Goal: Transaction & Acquisition: Download file/media

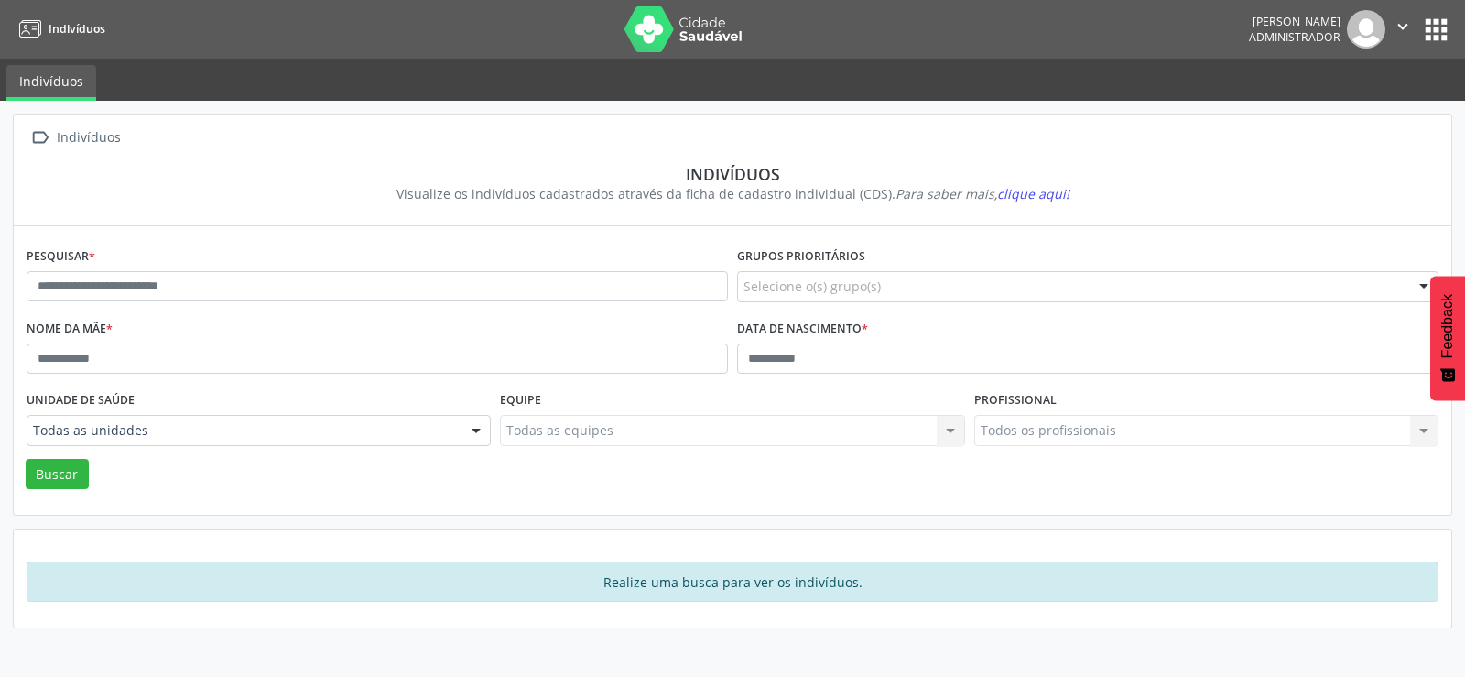
click at [1433, 24] on button "apps" at bounding box center [1436, 30] width 32 height 32
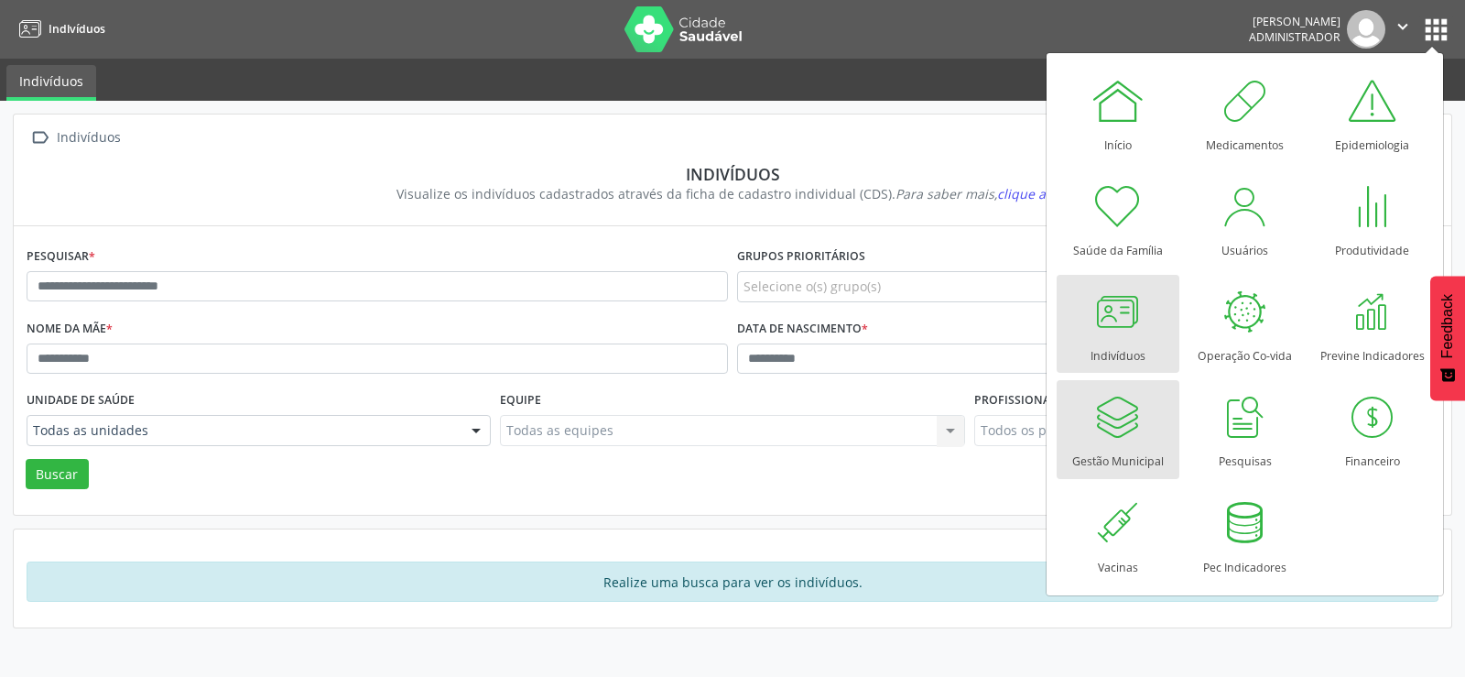
click at [1105, 439] on div at bounding box center [1118, 416] width 55 height 55
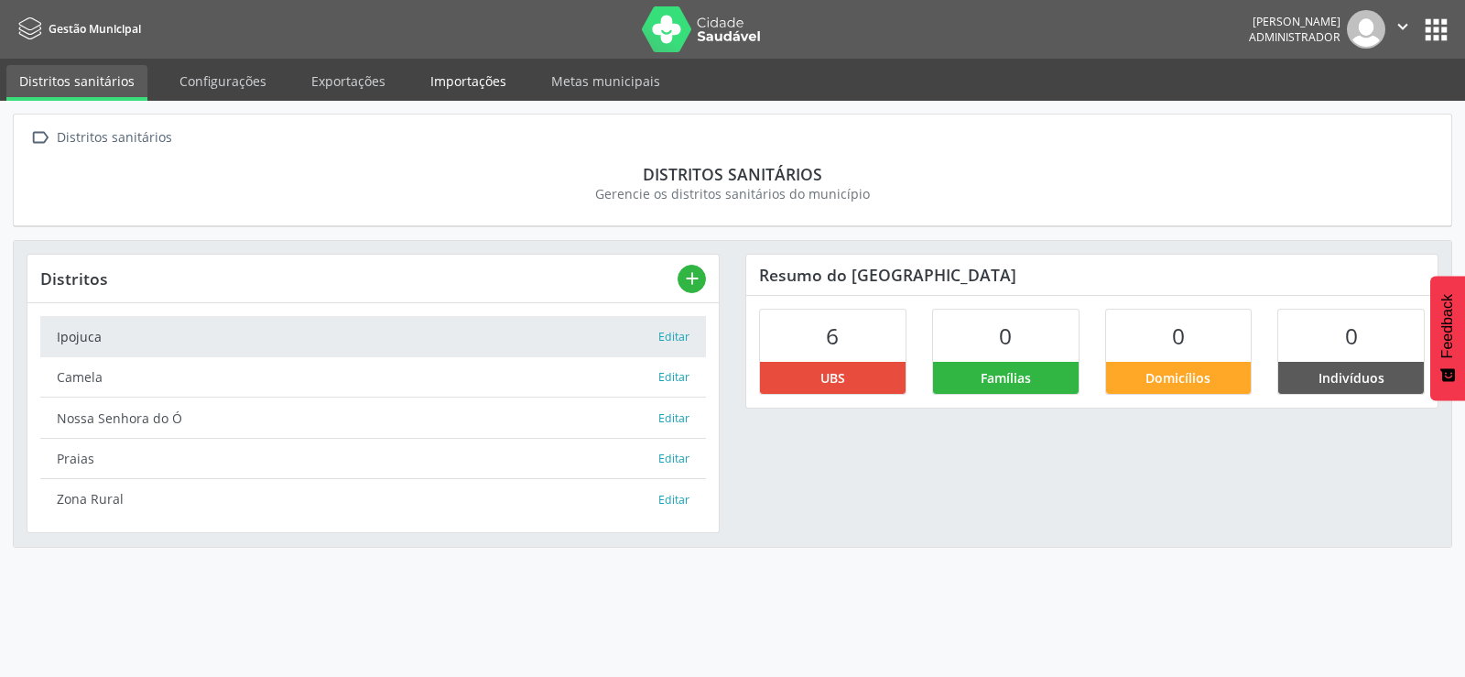
click at [461, 79] on link "Importações" at bounding box center [469, 81] width 102 height 32
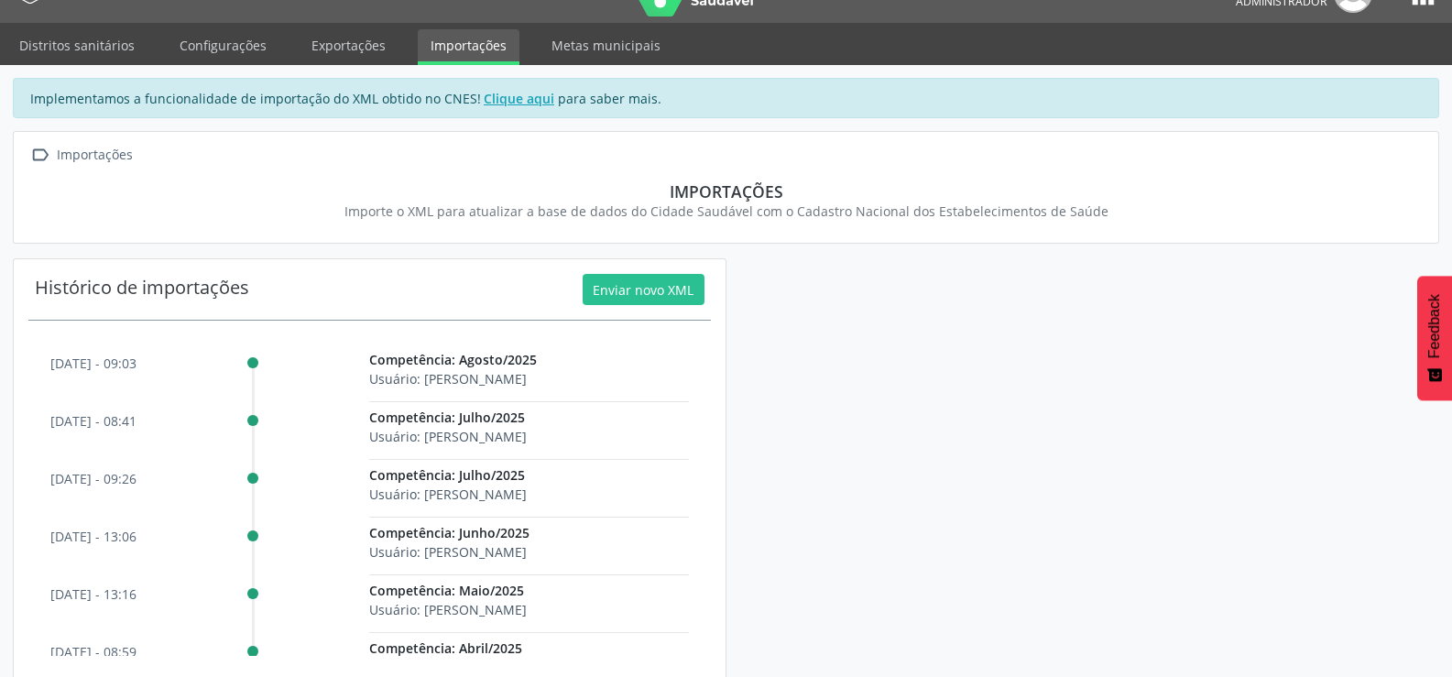
scroll to position [56, 0]
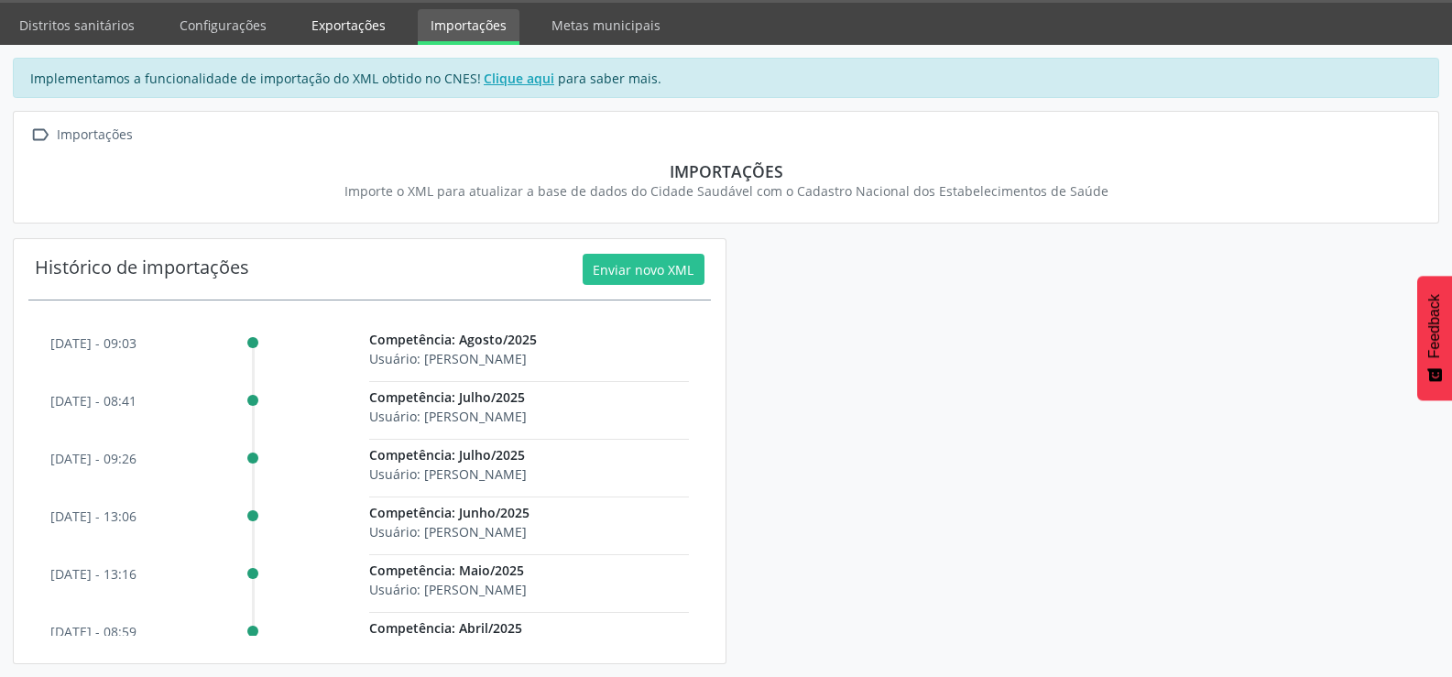
click at [330, 27] on link "Exportações" at bounding box center [349, 25] width 100 height 32
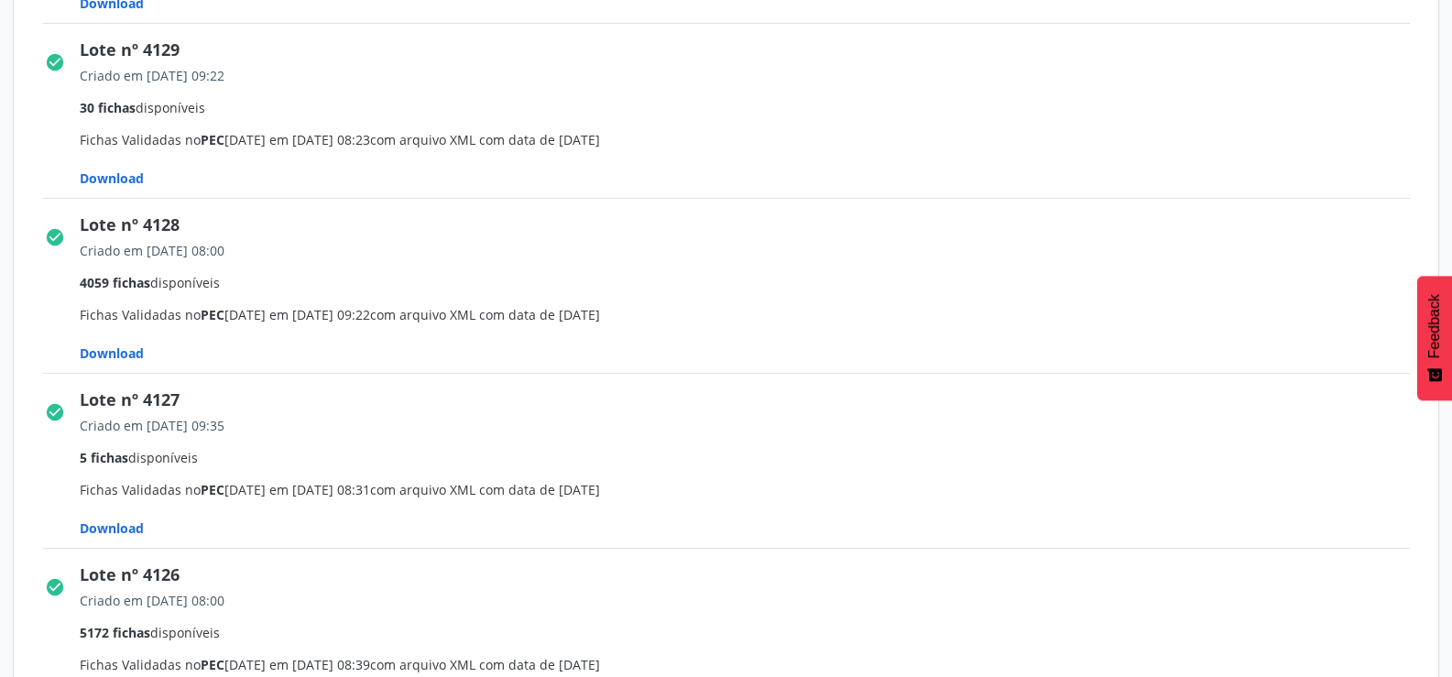
scroll to position [916, 0]
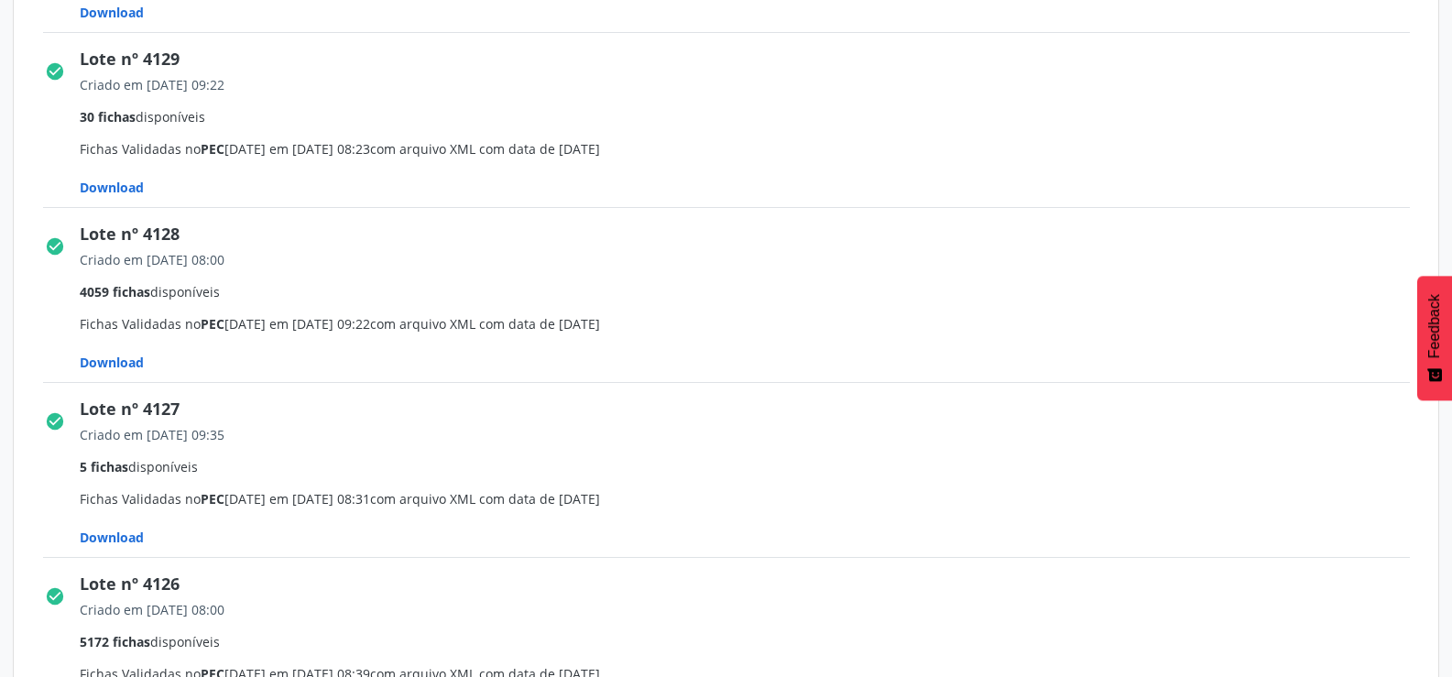
click at [133, 535] on span "Download" at bounding box center [112, 536] width 64 height 17
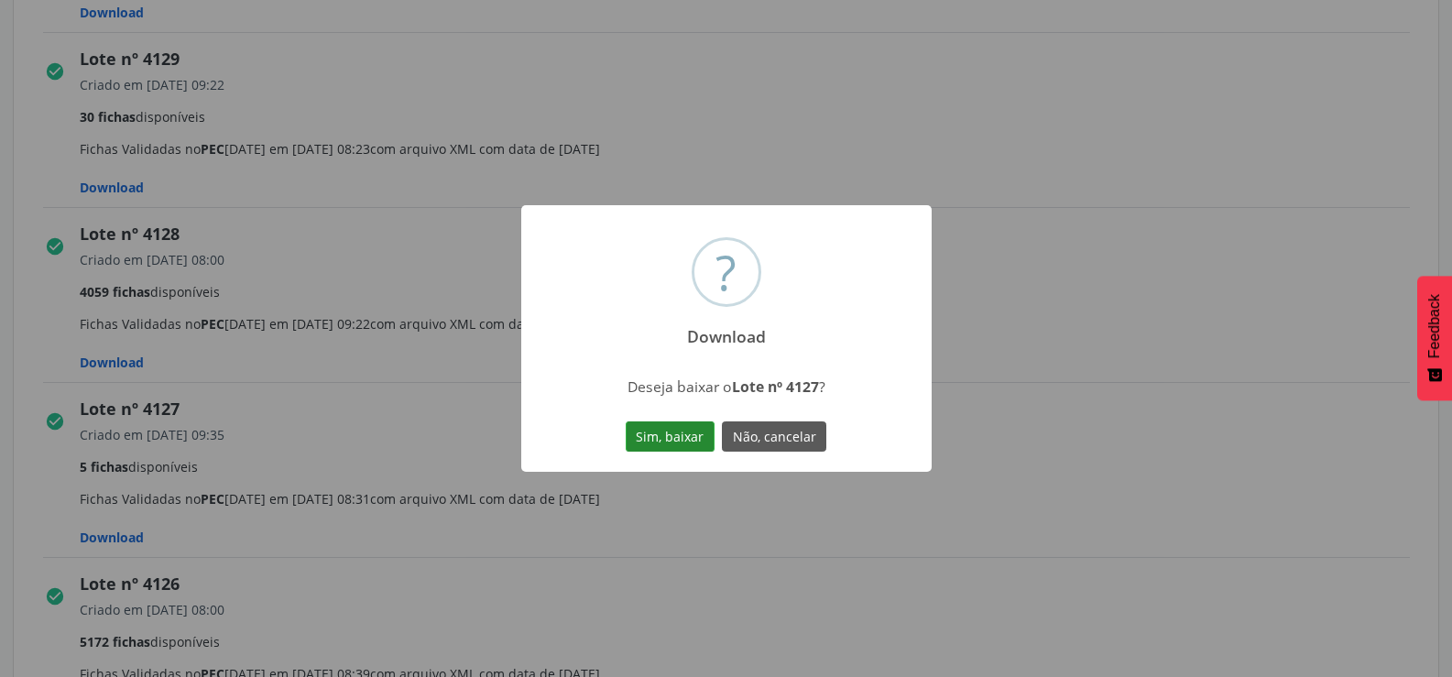
click at [656, 442] on button "Sim, baixar" at bounding box center [670, 436] width 89 height 31
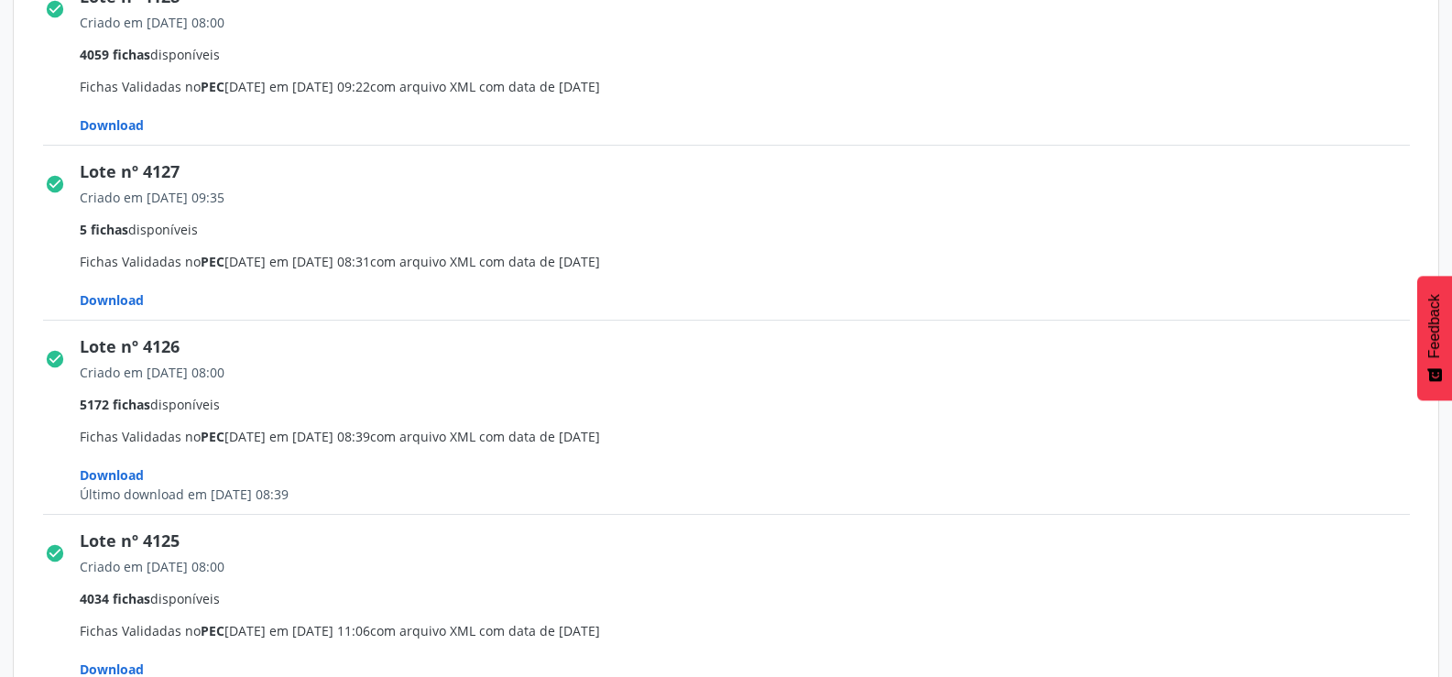
scroll to position [1191, 0]
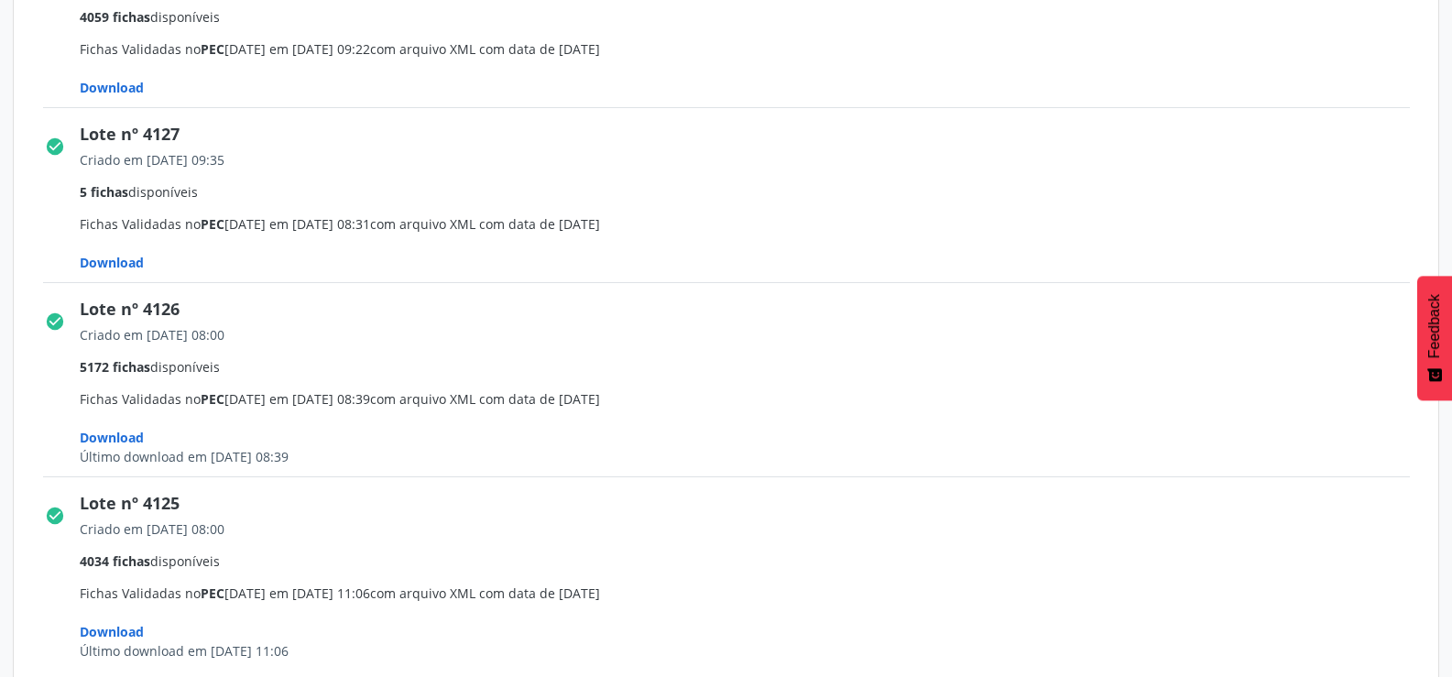
click at [1301, 66] on div "Download" at bounding box center [751, 78] width 1343 height 38
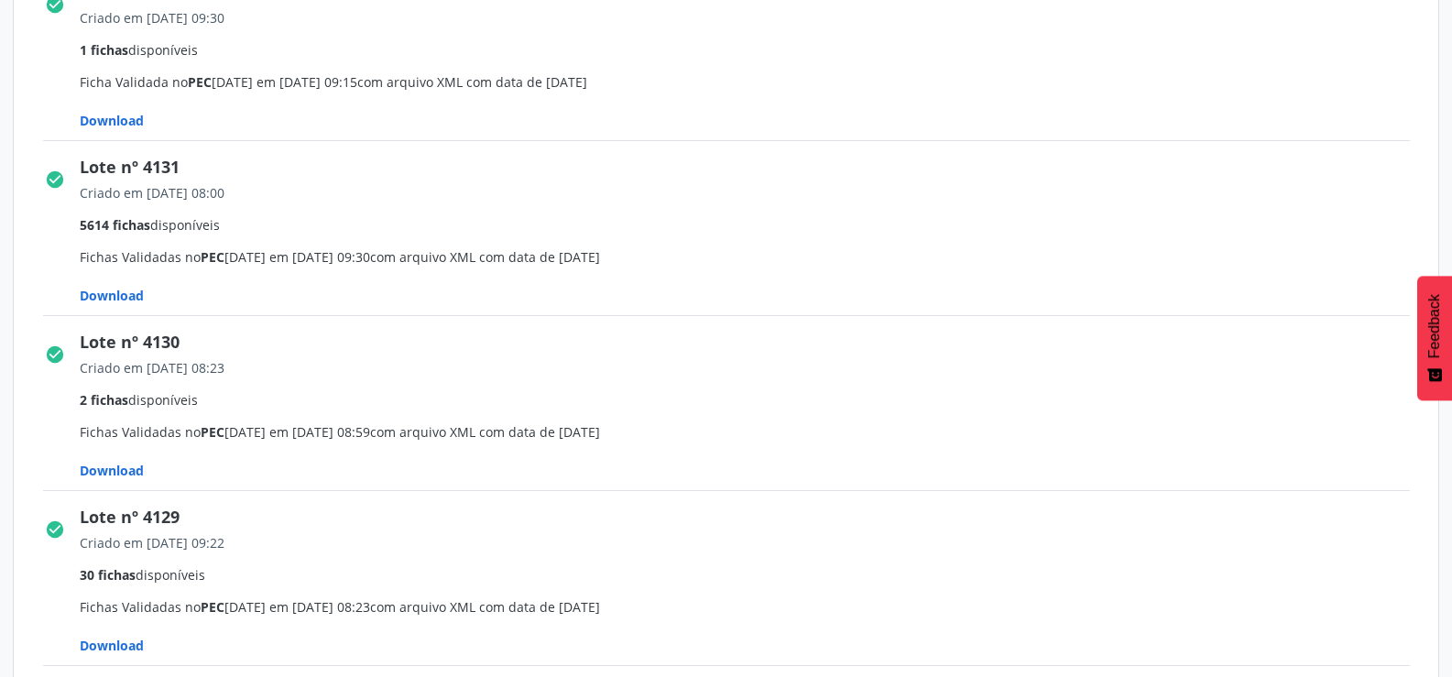
scroll to position [0, 0]
